Goal: Complete application form

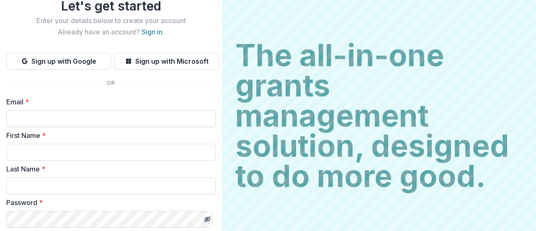
scroll to position [42, 0]
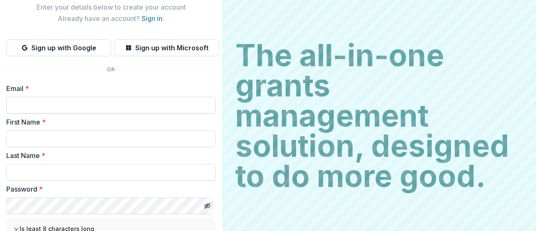
click at [151, 103] on input "Email *" at bounding box center [110, 105] width 209 height 17
type input "**********"
type input "*******"
type input "*****"
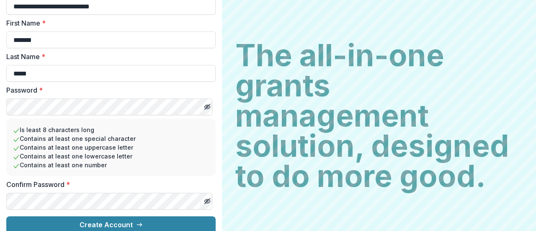
scroll to position [149, 0]
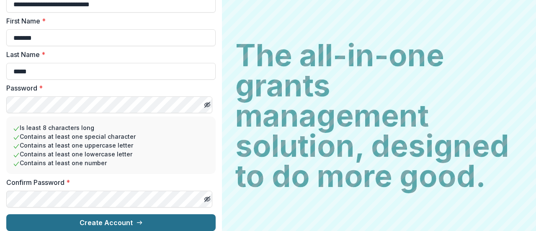
click at [121, 214] on button "Create Account" at bounding box center [110, 222] width 209 height 17
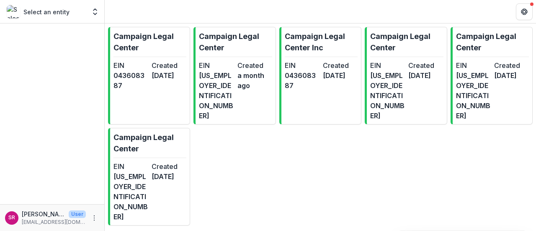
click at [63, 13] on p "Select an entity" at bounding box center [46, 12] width 46 height 9
click at [133, 60] on dt "EIN" at bounding box center [130, 65] width 35 height 10
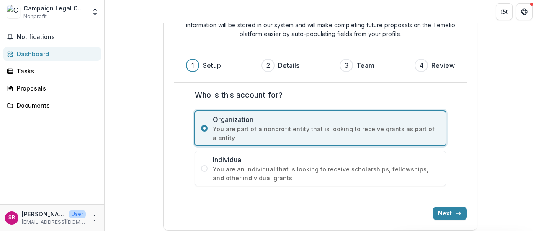
scroll to position [57, 0]
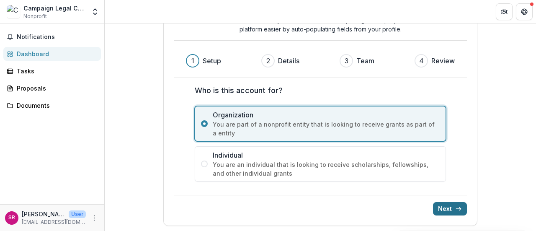
click at [451, 210] on button "Next" at bounding box center [450, 208] width 34 height 13
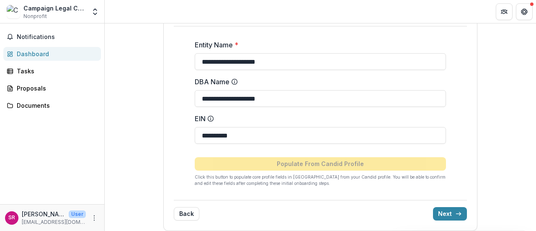
scroll to position [114, 0]
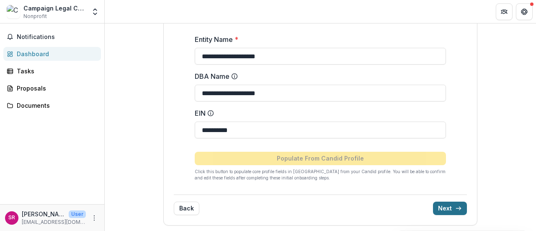
click at [446, 204] on button "Next" at bounding box center [450, 207] width 34 height 13
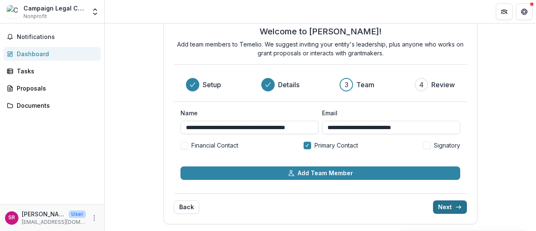
scroll to position [23, 0]
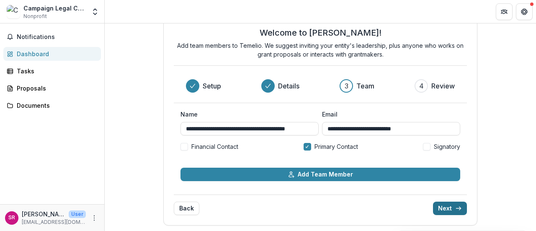
click at [455, 206] on icon "submit" at bounding box center [458, 208] width 7 height 7
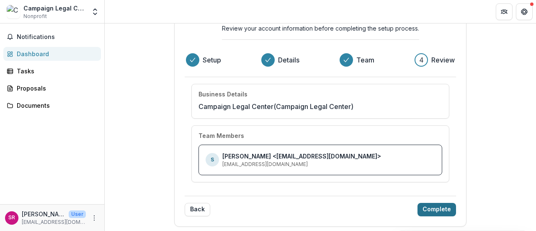
click at [445, 206] on button "Complete" at bounding box center [437, 209] width 39 height 13
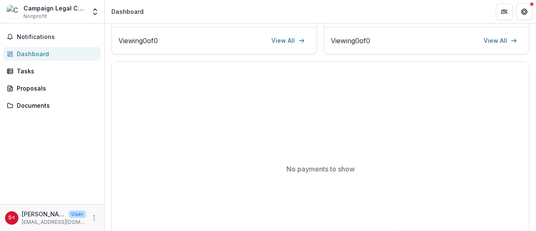
scroll to position [250, 0]
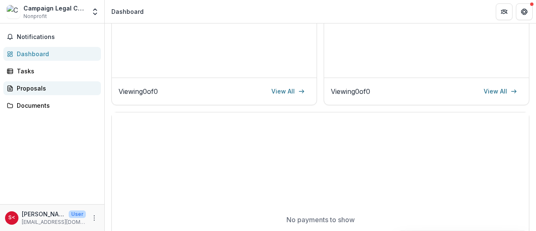
click at [46, 93] on link "Proposals" at bounding box center [52, 88] width 98 height 14
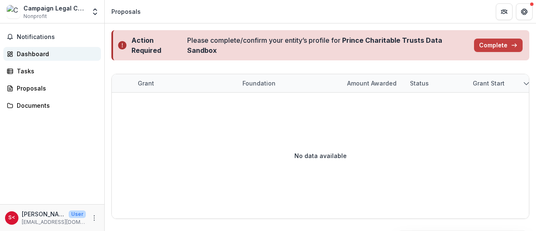
click at [42, 48] on link "Dashboard" at bounding box center [52, 54] width 98 height 14
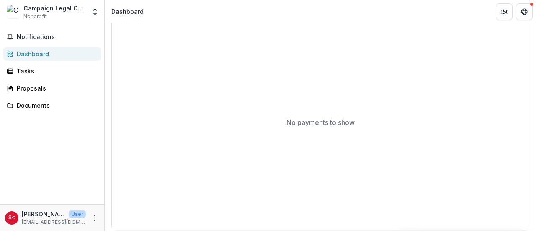
scroll to position [351, 0]
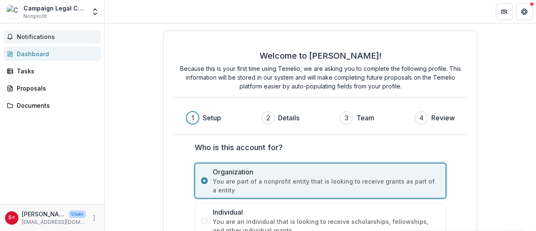
click at [33, 39] on span "Notifications" at bounding box center [57, 37] width 81 height 7
click at [60, 15] on div "Campaign Legal Center Inc Nonprofit" at bounding box center [54, 12] width 62 height 16
click at [57, 10] on div "Campaign Legal Center Inc" at bounding box center [54, 8] width 62 height 9
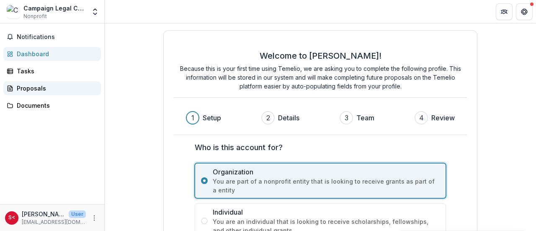
click at [58, 86] on div "Proposals" at bounding box center [55, 88] width 77 height 9
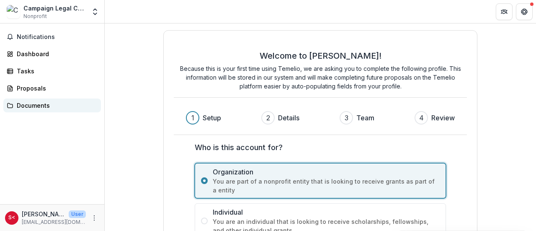
click at [43, 107] on div "Documents" at bounding box center [55, 105] width 77 height 9
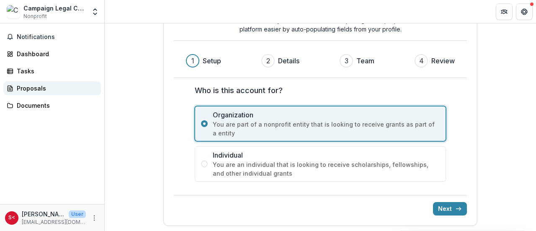
click at [29, 85] on div "Proposals" at bounding box center [55, 88] width 77 height 9
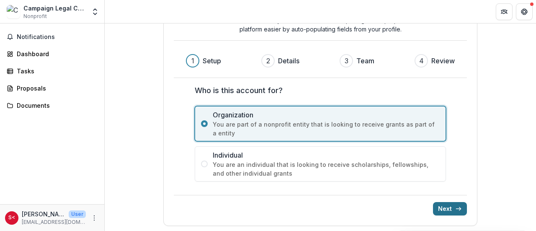
click at [448, 210] on button "Next" at bounding box center [450, 208] width 34 height 13
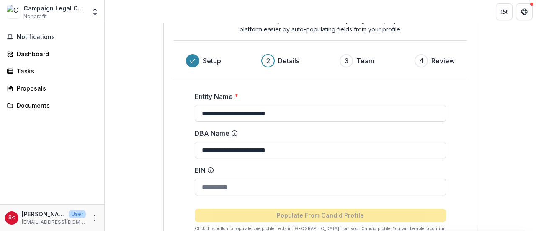
type input "**********"
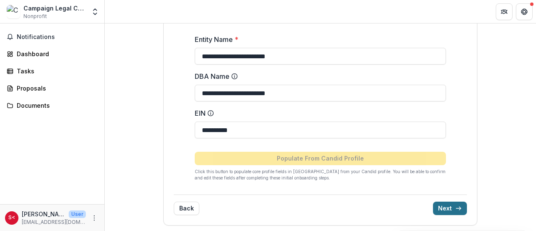
click at [456, 210] on icon "submit" at bounding box center [458, 208] width 7 height 7
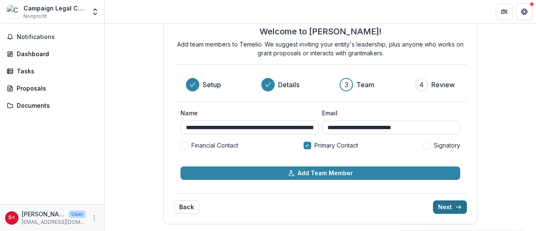
scroll to position [23, 0]
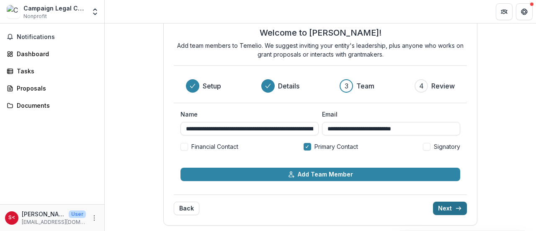
click at [456, 210] on icon "submit" at bounding box center [458, 208] width 7 height 7
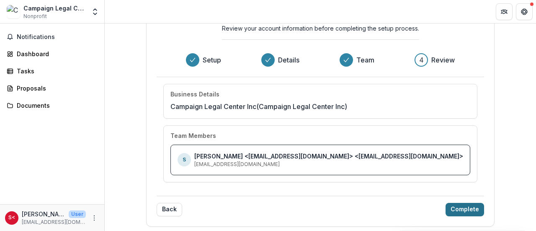
click at [456, 210] on button "Complete" at bounding box center [465, 209] width 39 height 13
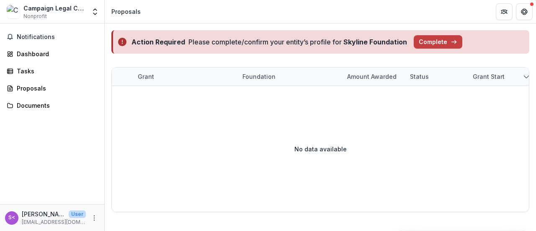
scroll to position [0, 0]
click at [44, 89] on div "Proposals" at bounding box center [55, 88] width 77 height 9
click at [30, 88] on div "Proposals" at bounding box center [55, 88] width 77 height 9
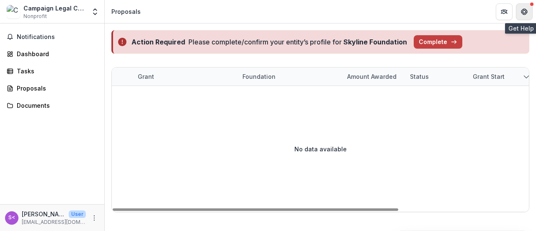
click at [523, 9] on icon "Get Help" at bounding box center [524, 11] width 7 height 7
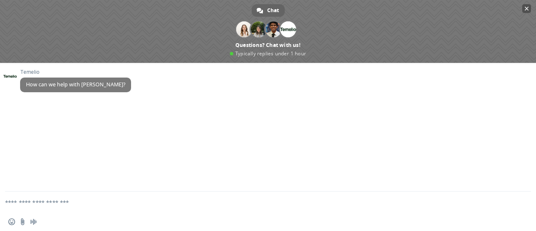
click at [524, 8] on span "Close chat" at bounding box center [526, 8] width 9 height 9
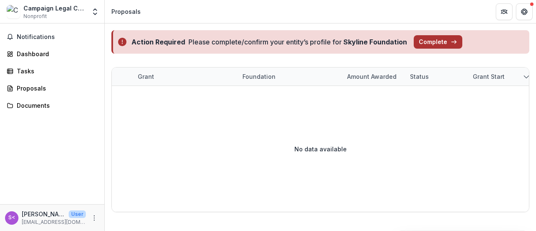
click at [441, 42] on button "Complete" at bounding box center [438, 41] width 49 height 13
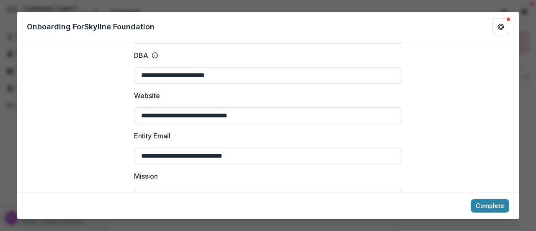
scroll to position [126, 0]
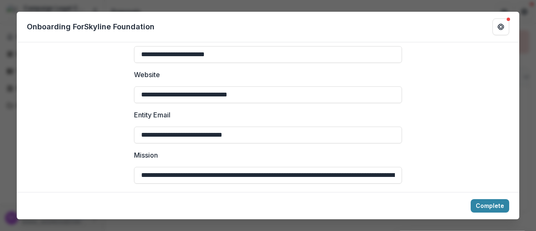
drag, startPoint x: 162, startPoint y: 134, endPoint x: 121, endPoint y: 134, distance: 41.5
type input "**********"
drag, startPoint x: 171, startPoint y: 173, endPoint x: 179, endPoint y: 173, distance: 8.0
click at [172, 173] on input "**********" at bounding box center [268, 175] width 268 height 17
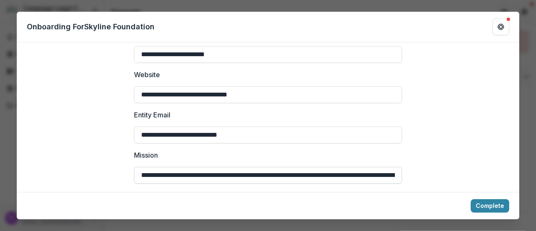
click at [281, 179] on input "**********" at bounding box center [268, 175] width 268 height 17
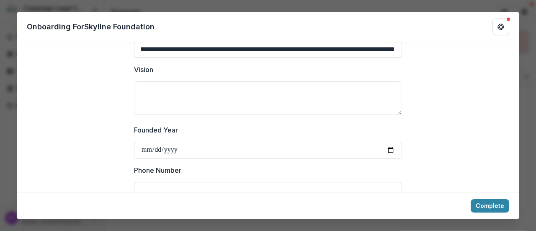
scroll to position [0, 0]
click at [259, 95] on textarea "Vision" at bounding box center [268, 98] width 268 height 34
paste textarea "**********"
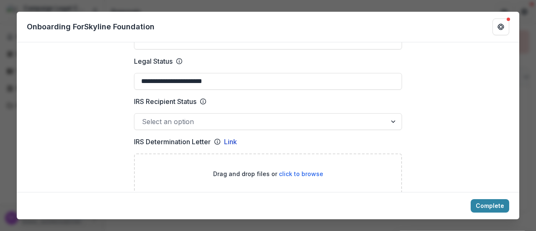
scroll to position [419, 0]
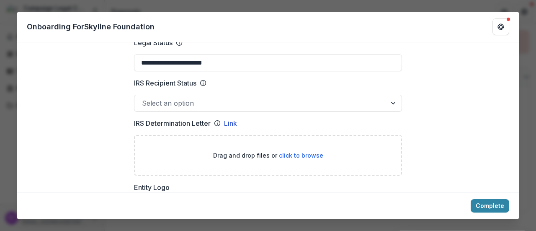
type textarea "**********"
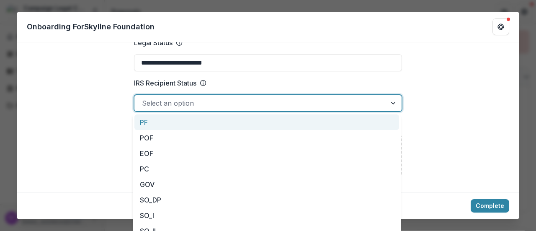
click at [376, 103] on div at bounding box center [260, 103] width 237 height 12
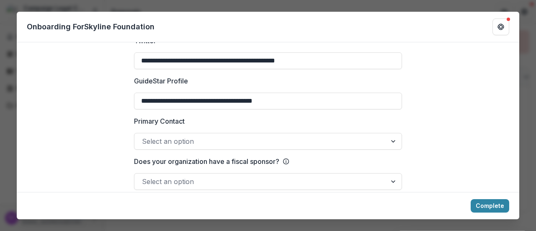
scroll to position [1243, 0]
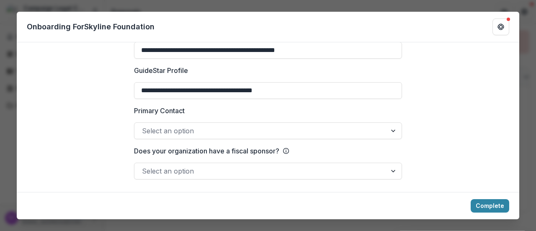
click at [312, 132] on div at bounding box center [260, 131] width 237 height 12
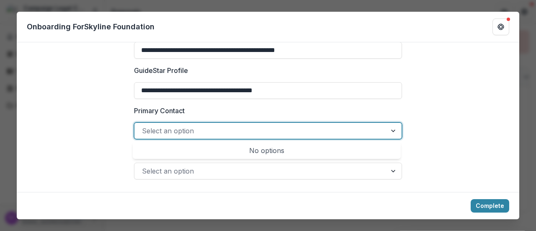
click at [312, 132] on div at bounding box center [260, 131] width 237 height 12
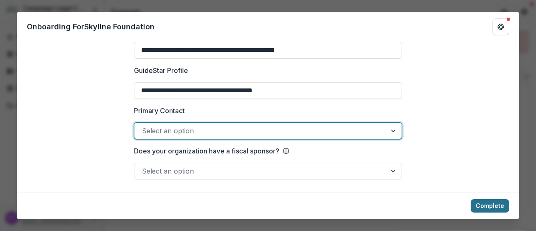
click at [487, 204] on button "Complete" at bounding box center [490, 205] width 39 height 13
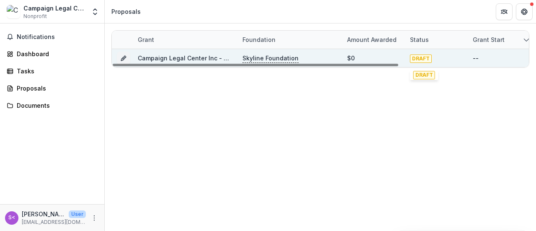
click at [423, 57] on span "DRAFT" at bounding box center [421, 58] width 22 height 8
click at [170, 58] on link "Campaign Legal Center Inc - 2025 - New Application" at bounding box center [215, 57] width 155 height 7
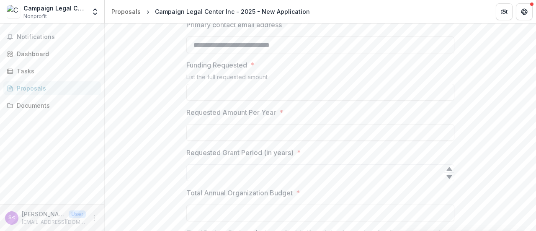
scroll to position [209, 0]
click at [433, 94] on input "Funding Requested *" at bounding box center [320, 91] width 268 height 17
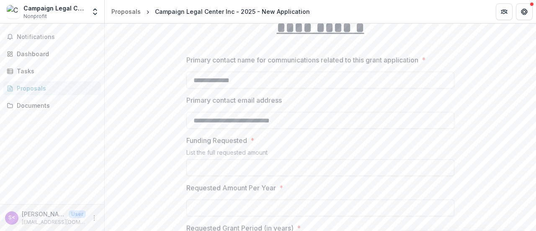
scroll to position [136, 0]
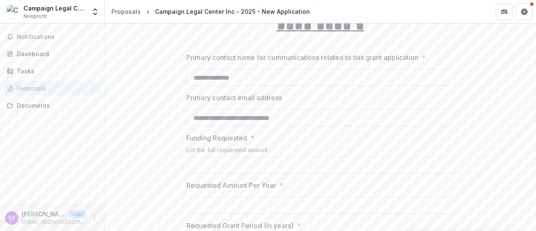
type input "**"
